Goal: Check status: Check status

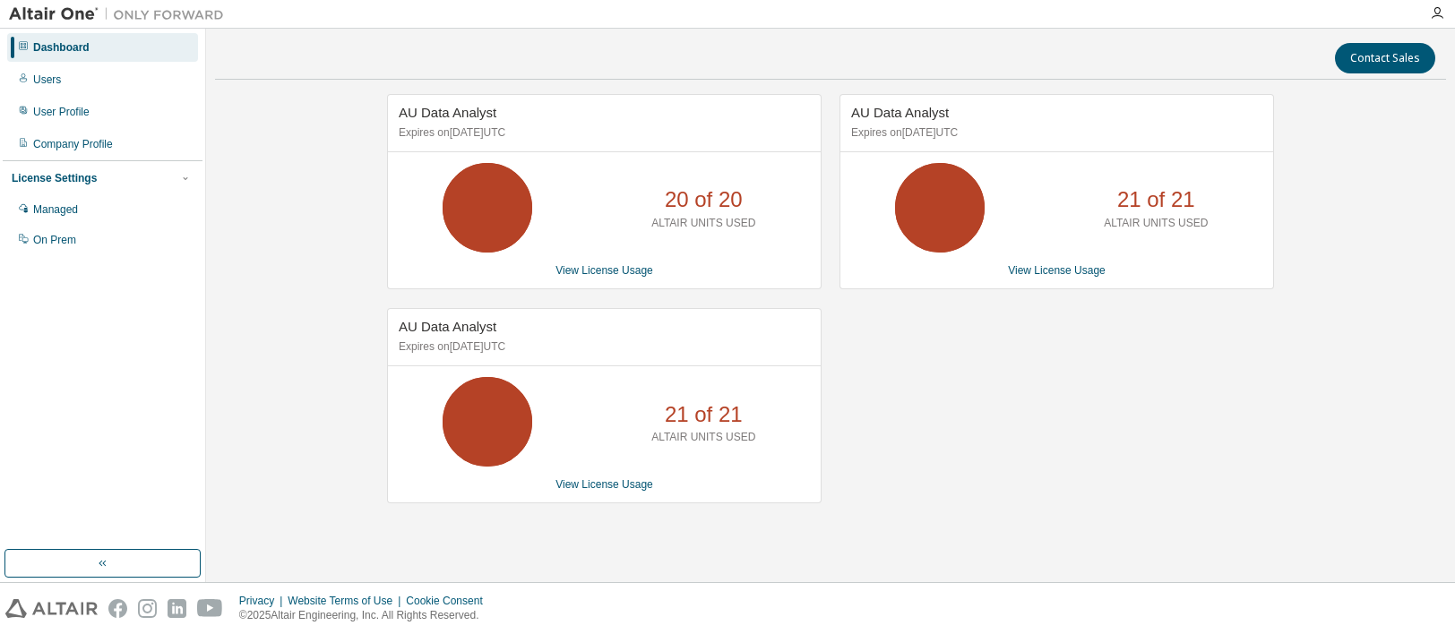
click at [289, 437] on div "AU Data Analyst Expires on [DATE] UTC 20 of 20 ALTAIR UNITS USED View License U…" at bounding box center [830, 308] width 1231 height 428
click at [573, 270] on link "View License Usage" at bounding box center [604, 270] width 98 height 13
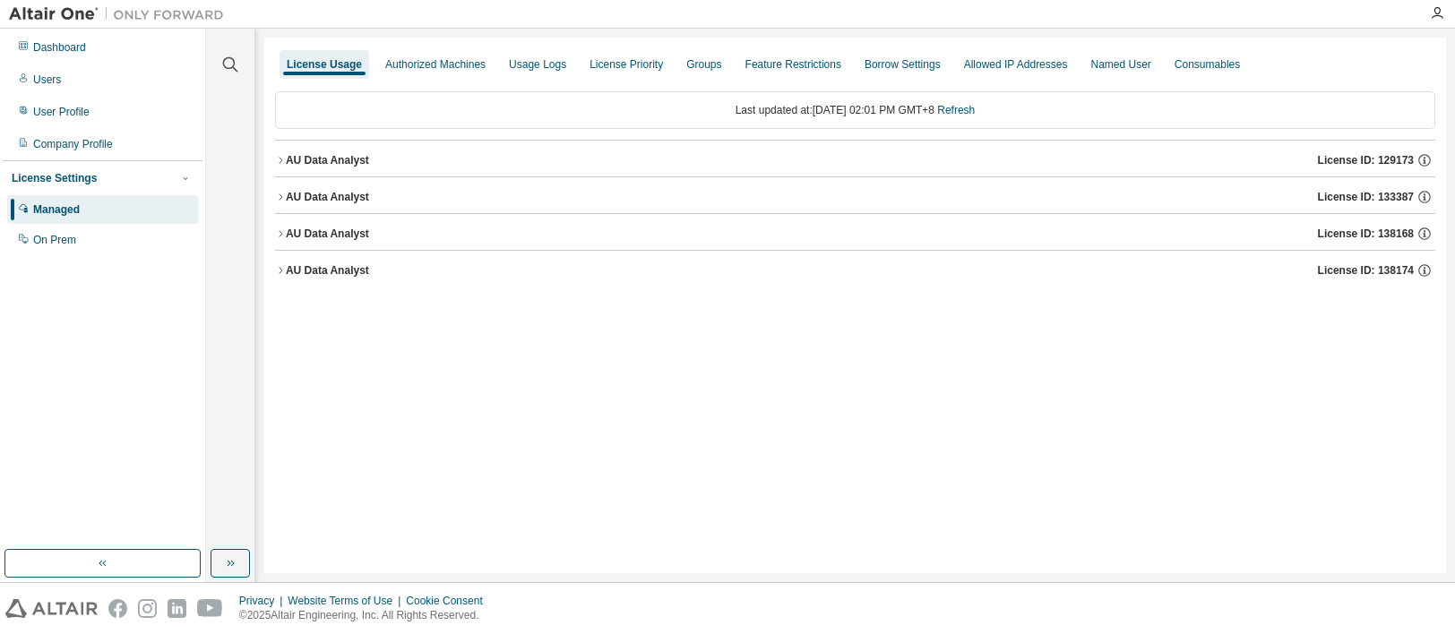
click at [276, 197] on icon "button" at bounding box center [280, 197] width 11 height 11
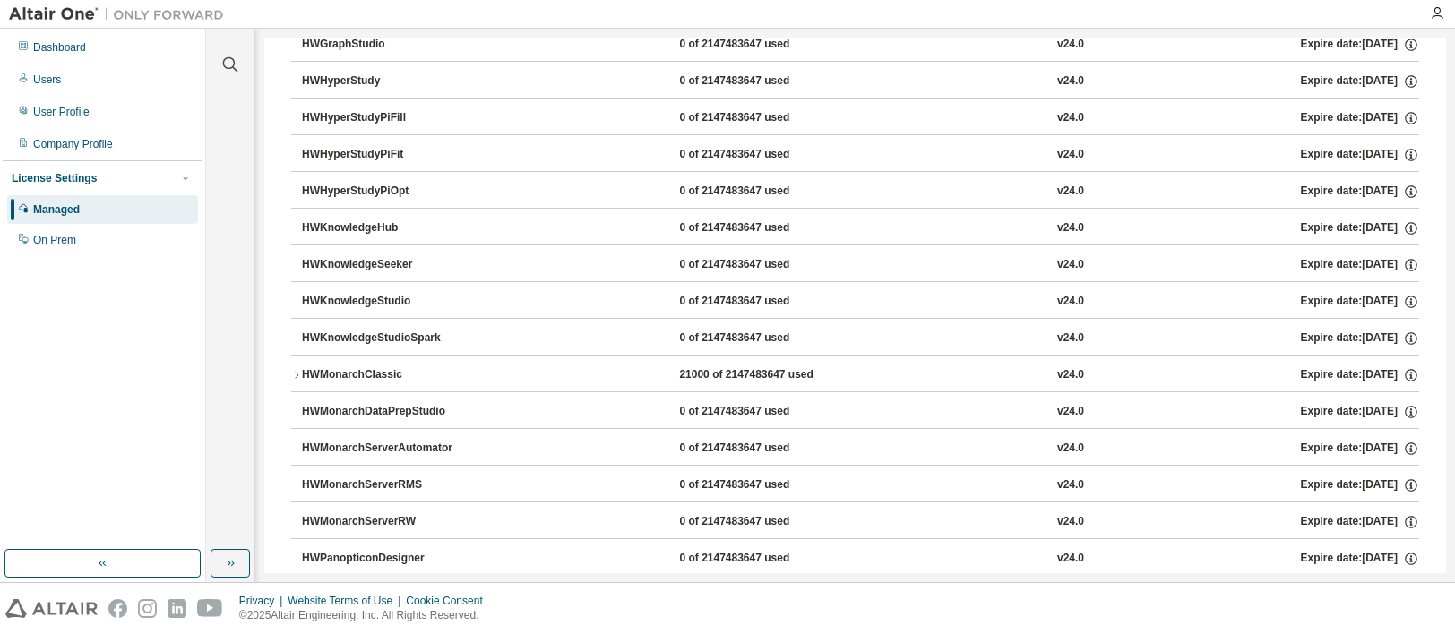
scroll to position [717, 0]
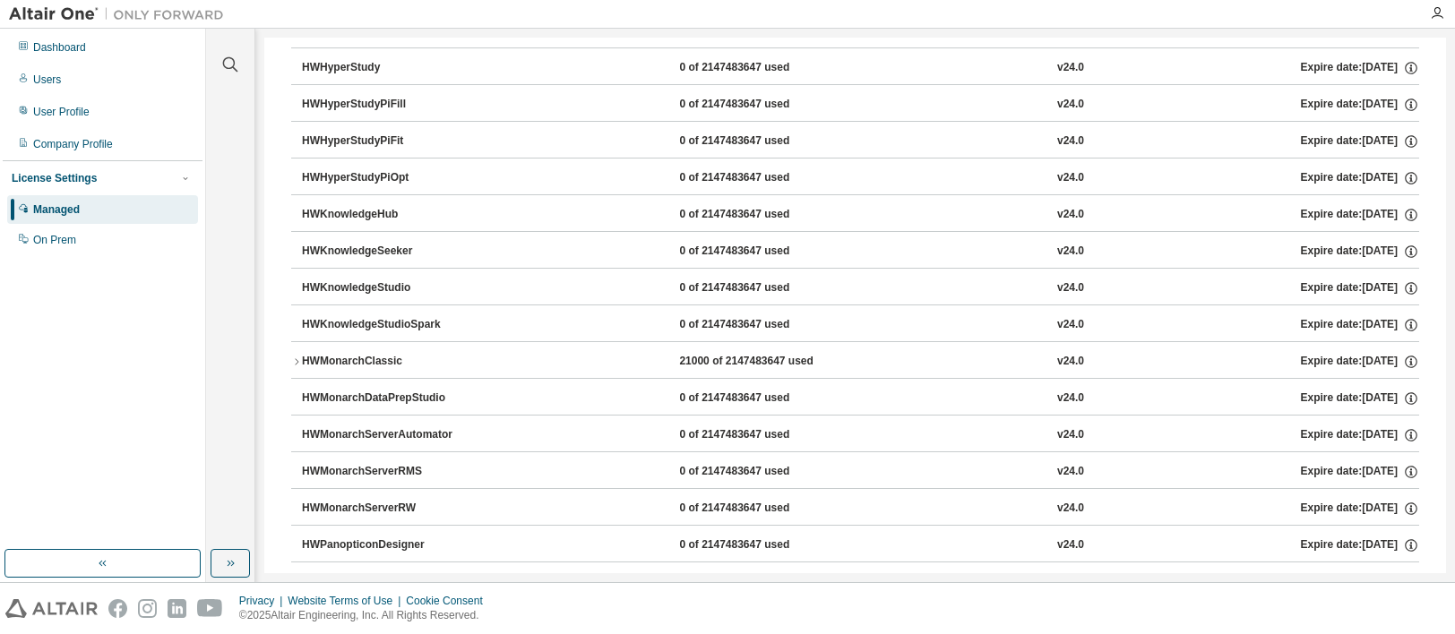
click at [292, 355] on button "HWMonarchClassic 21000 of 2147483647 used v24.0 Expire date: [DATE]" at bounding box center [855, 361] width 1128 height 39
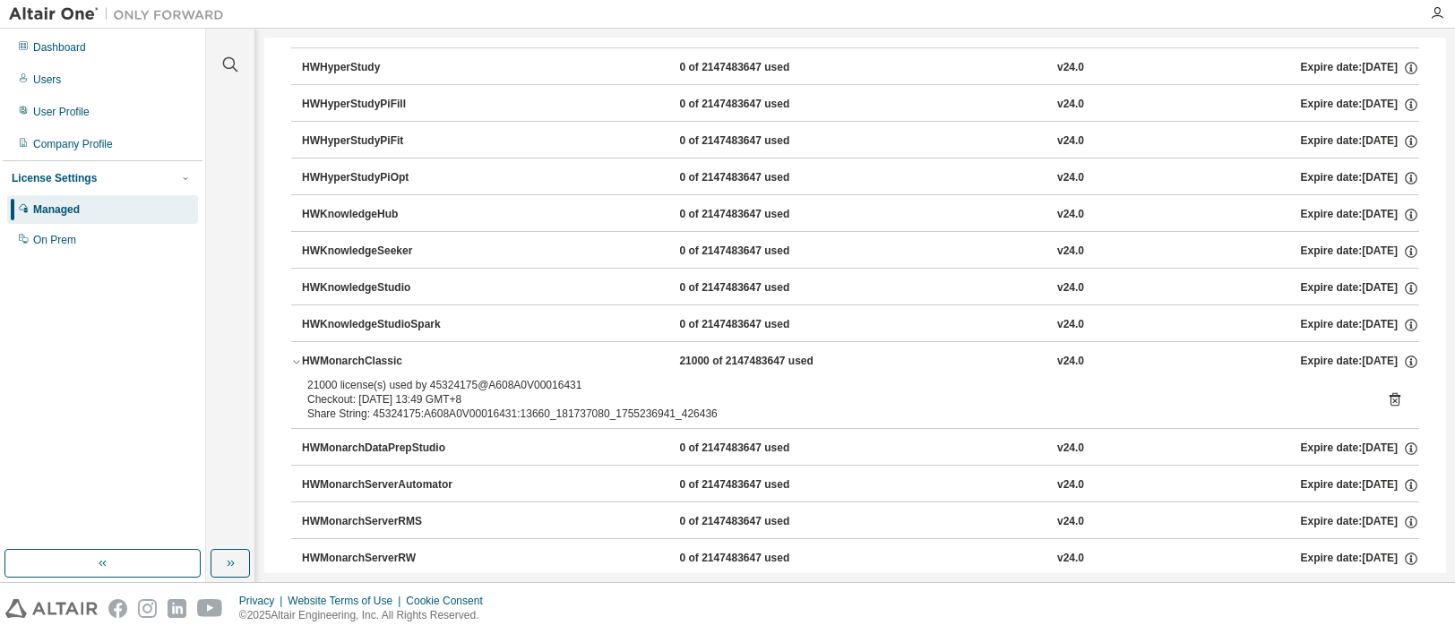
click at [296, 365] on icon "button" at bounding box center [296, 362] width 11 height 11
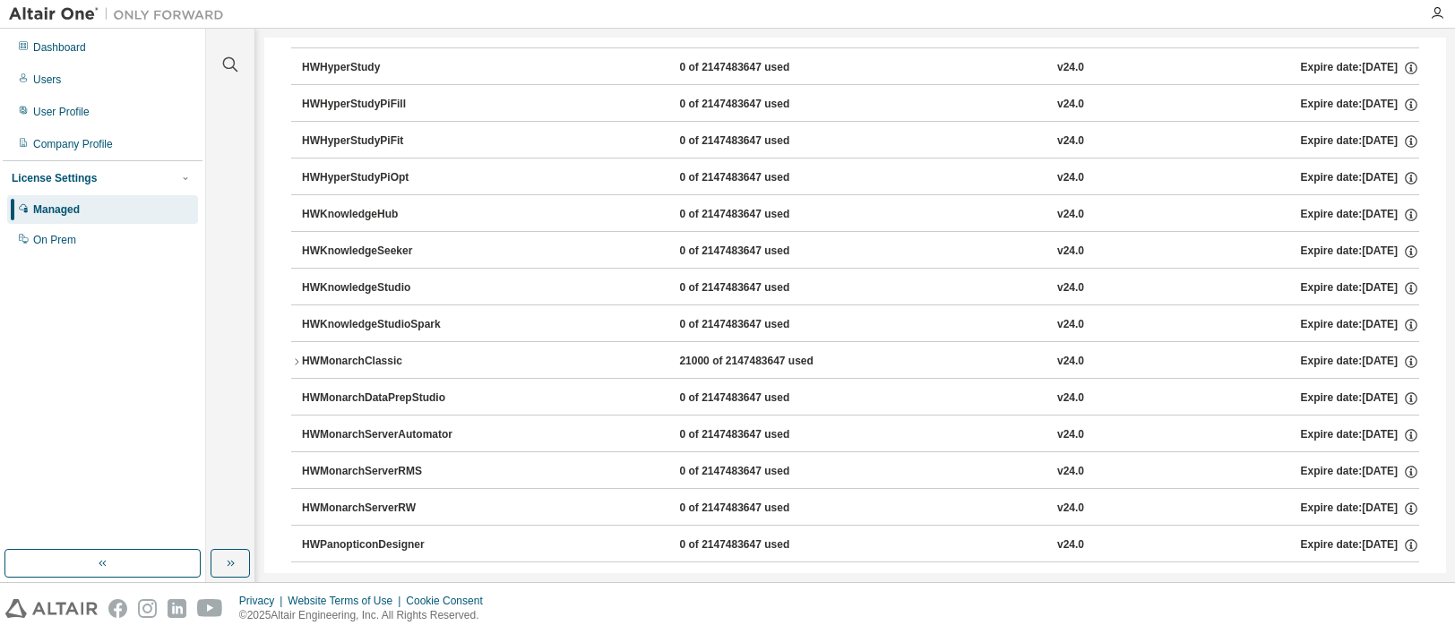
click at [296, 364] on icon "button" at bounding box center [296, 362] width 11 height 11
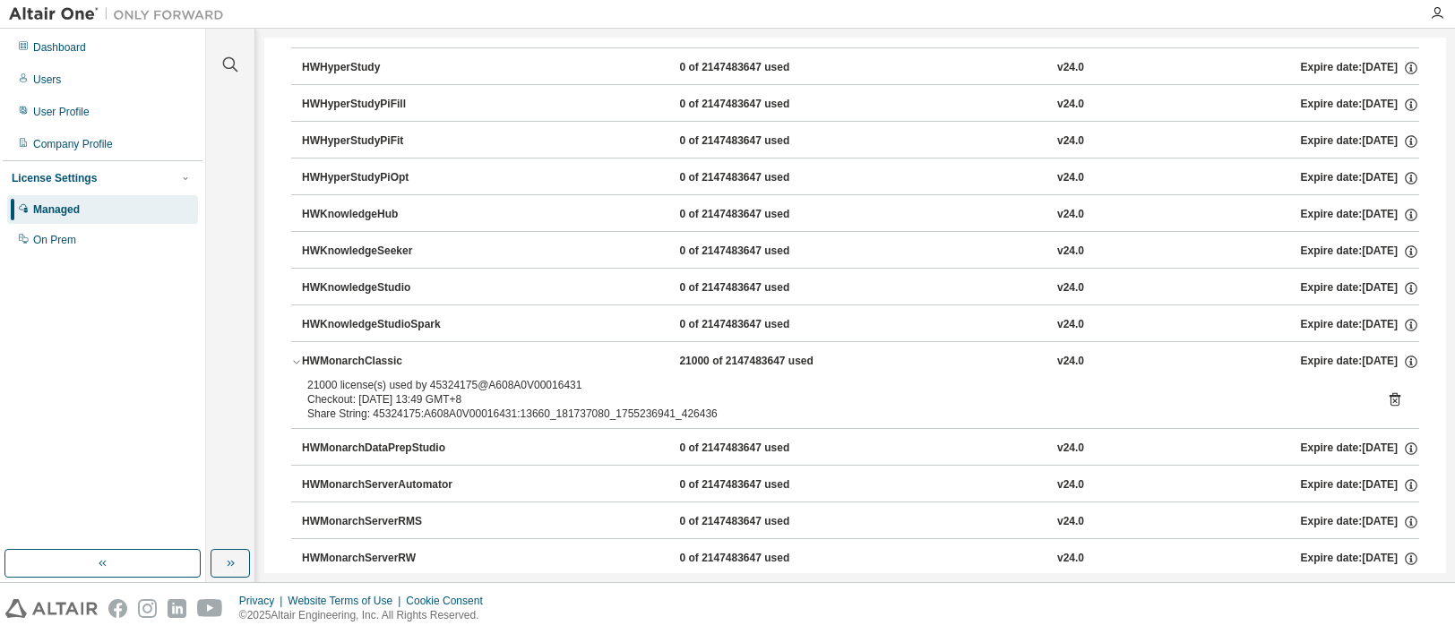
click at [1387, 401] on icon at bounding box center [1395, 399] width 16 height 16
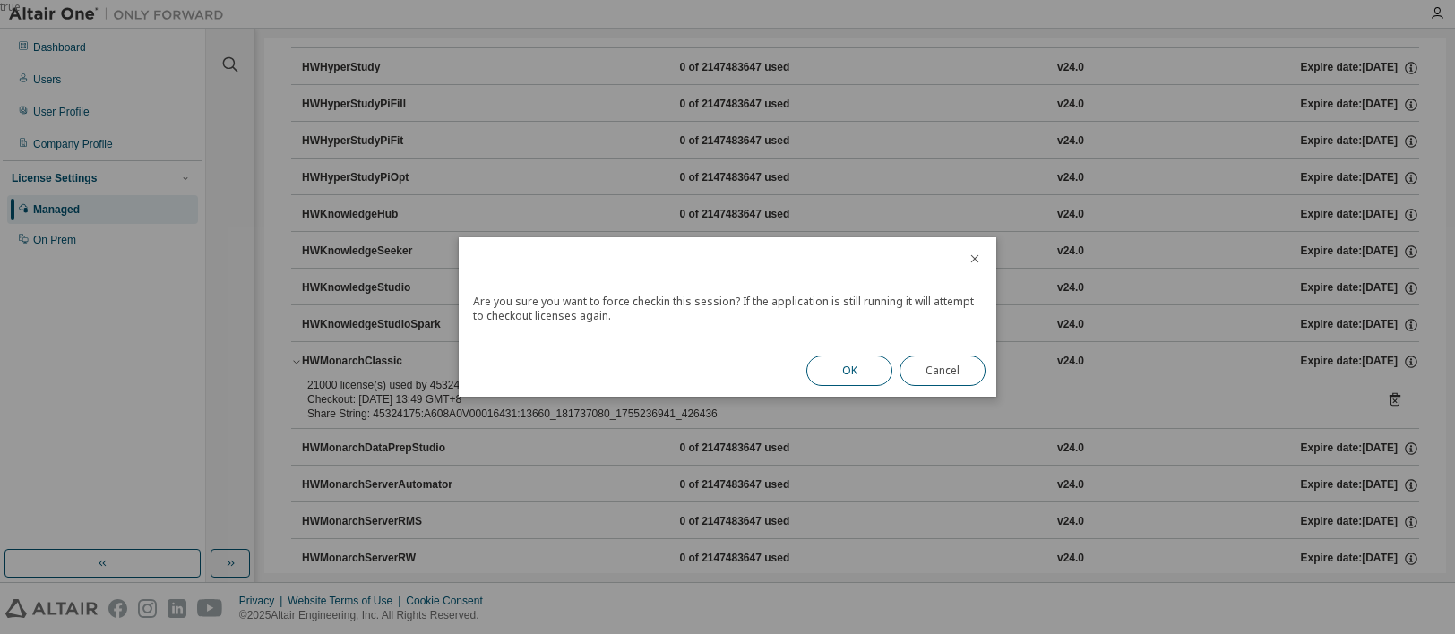
click at [861, 375] on button "OK" at bounding box center [849, 371] width 86 height 30
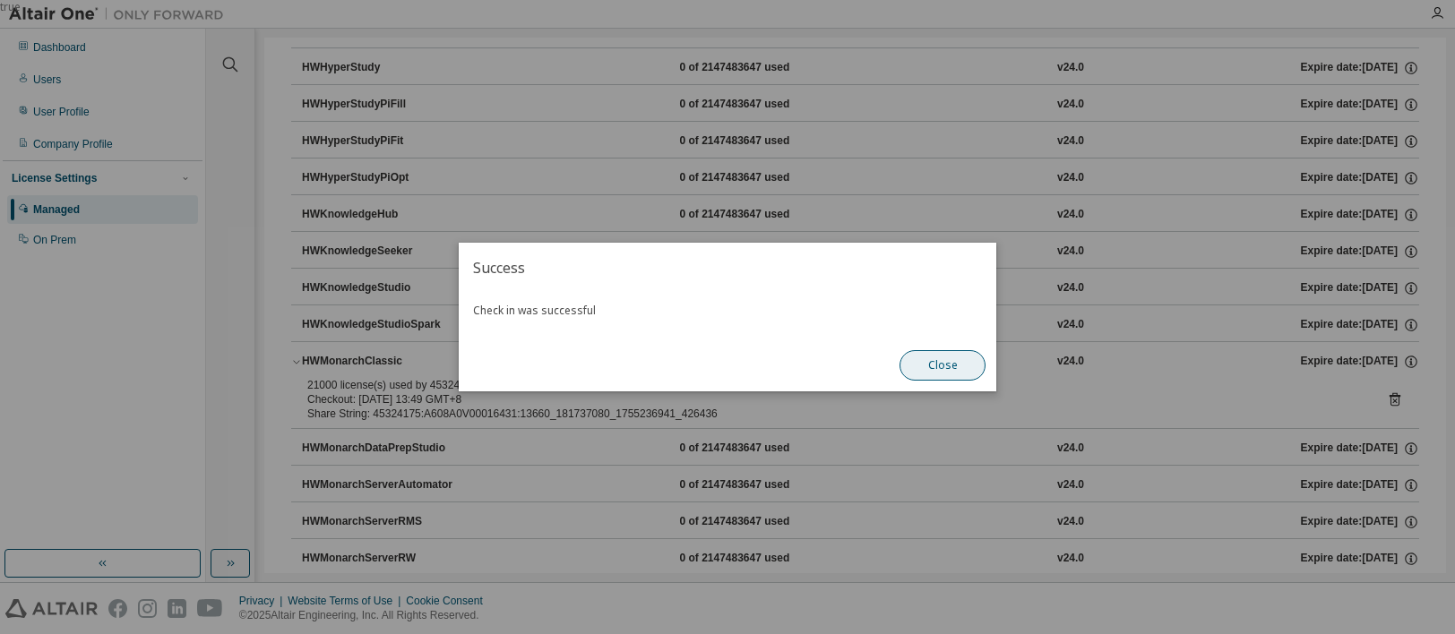
click at [946, 371] on button "Close" at bounding box center [942, 365] width 86 height 30
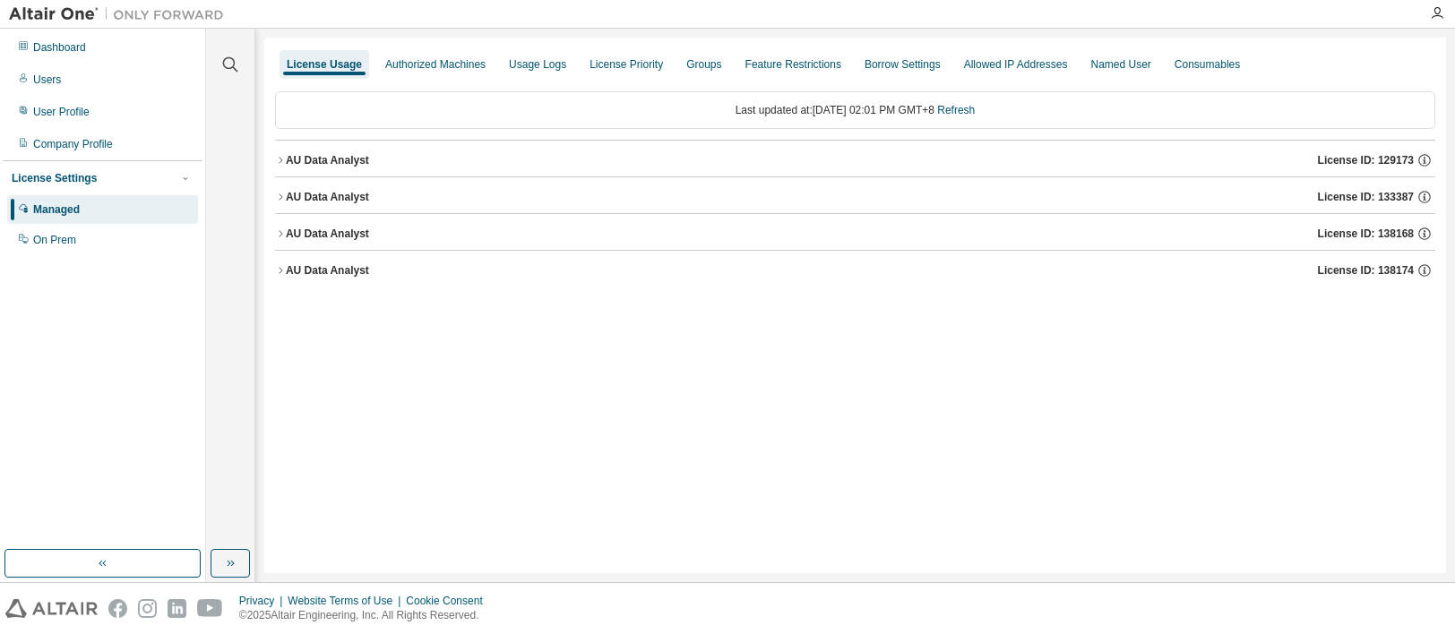
click at [269, 197] on div "License Usage Authorized Machines Usage Logs License Priority Groups Feature Re…" at bounding box center [855, 306] width 1182 height 536
drag, startPoint x: 279, startPoint y: 197, endPoint x: 308, endPoint y: 211, distance: 32.5
click at [279, 198] on icon "button" at bounding box center [280, 197] width 11 height 11
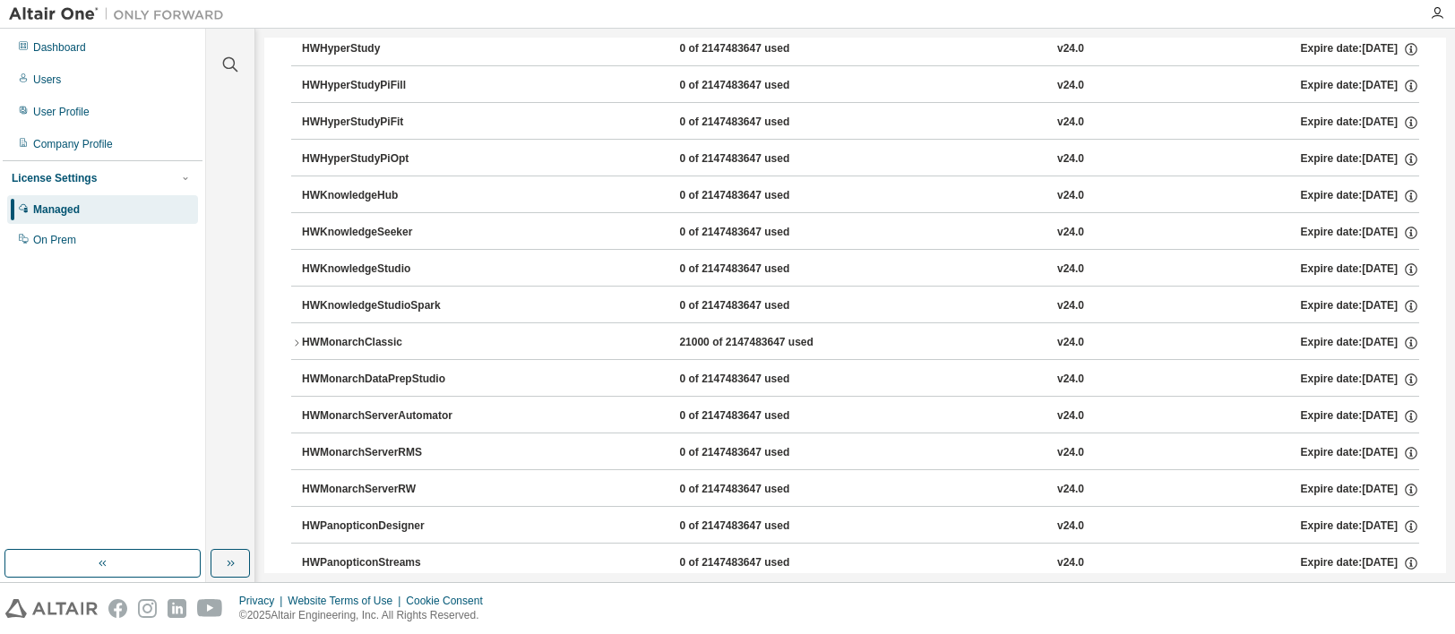
scroll to position [806, 0]
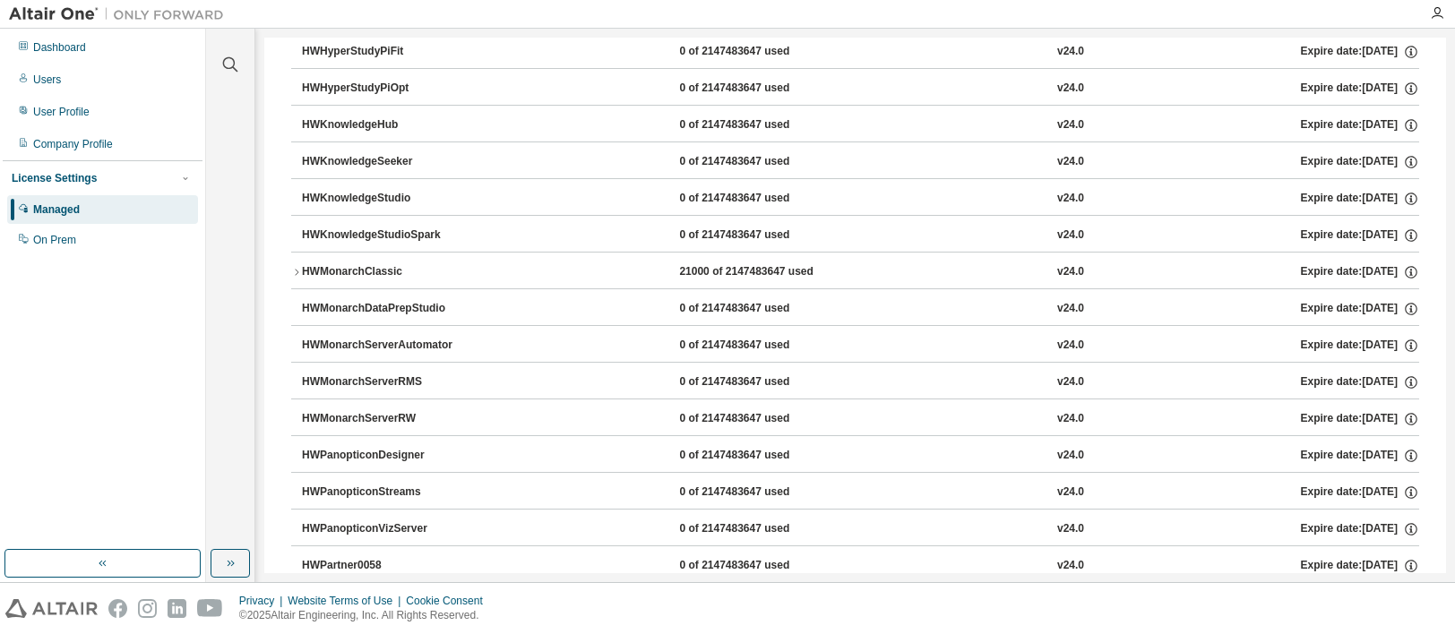
click at [298, 270] on icon "button" at bounding box center [296, 272] width 11 height 11
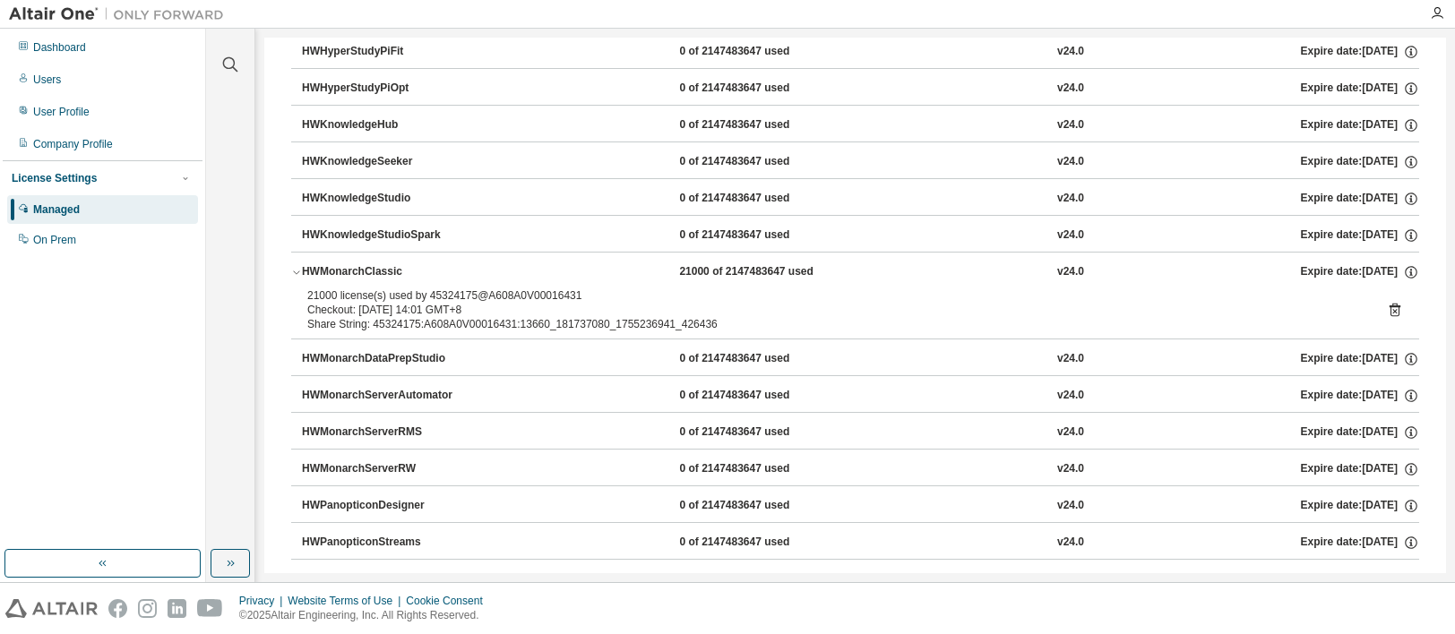
click at [1388, 312] on icon at bounding box center [1395, 310] width 16 height 16
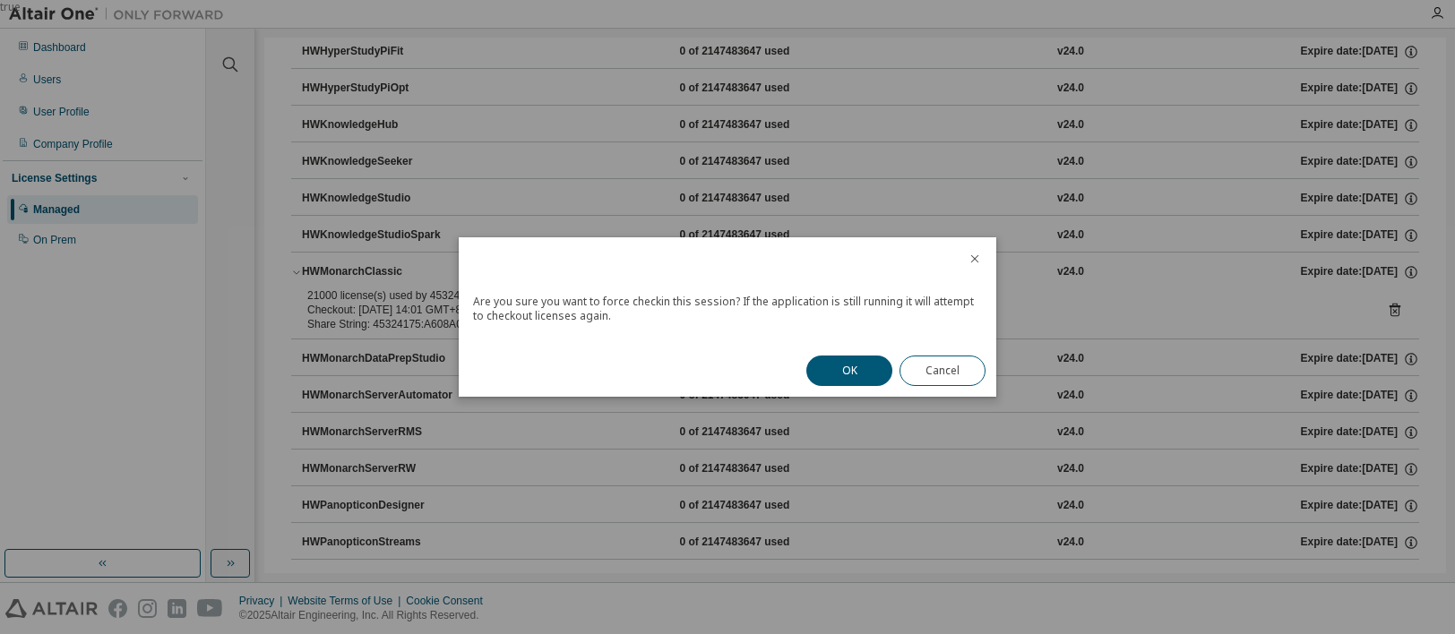
click at [841, 367] on button "OK" at bounding box center [849, 371] width 86 height 30
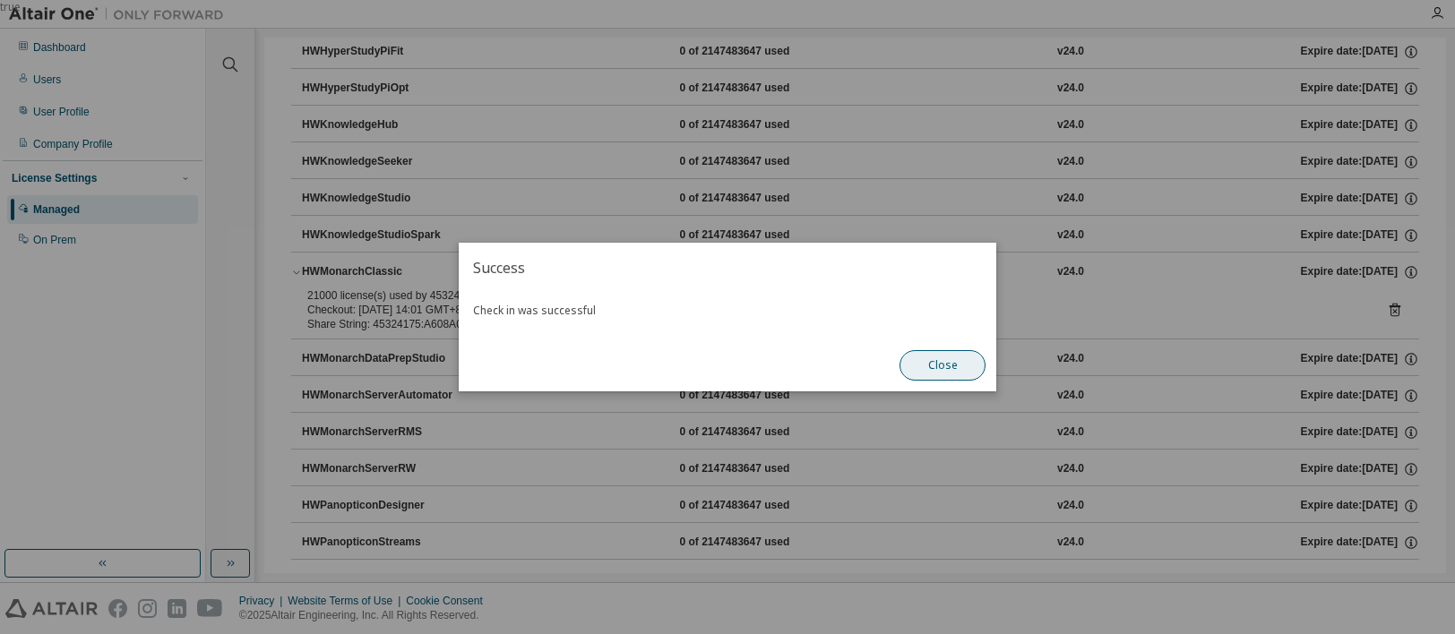
click at [958, 365] on button "Close" at bounding box center [942, 365] width 86 height 30
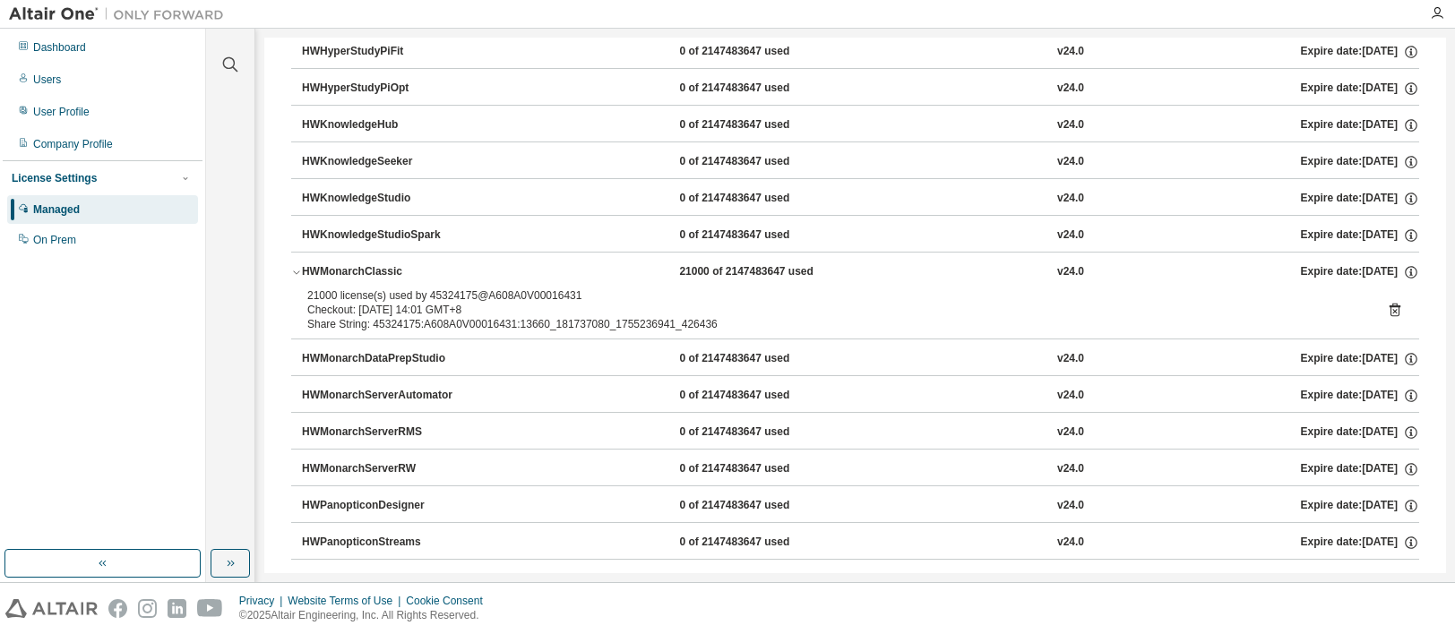
click at [17, 391] on div "Dashboard Users User Profile Company Profile License Settings Managed On Prem" at bounding box center [103, 289] width 200 height 516
